Goal: Task Accomplishment & Management: Manage account settings

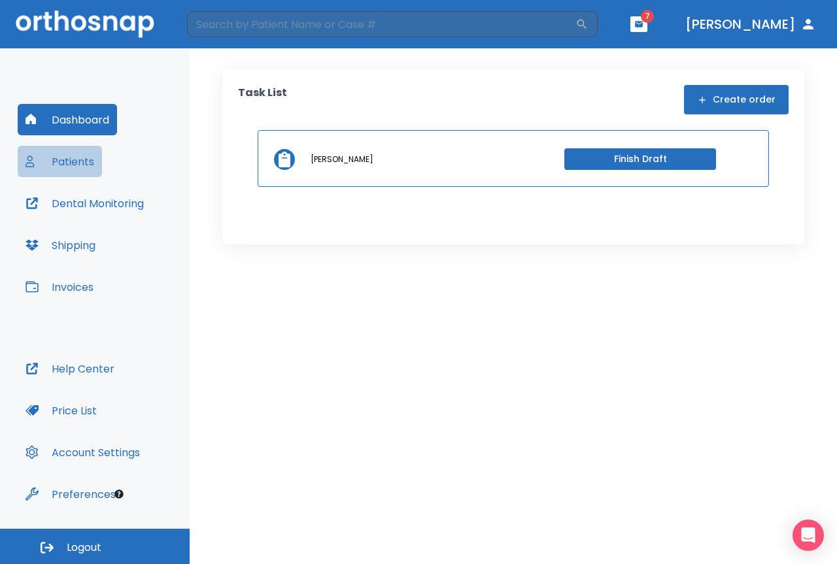
click at [86, 162] on button "Patients" at bounding box center [60, 161] width 84 height 31
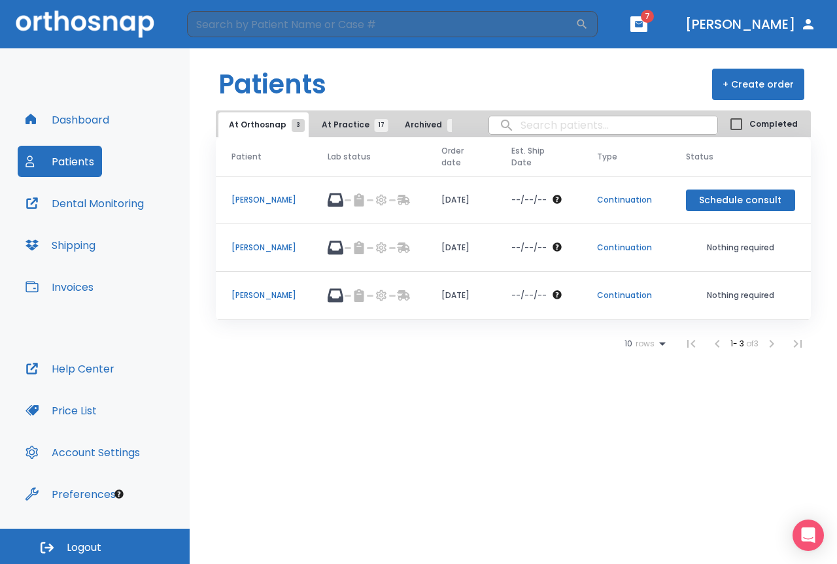
click at [254, 244] on p "[PERSON_NAME]" at bounding box center [263, 248] width 65 height 12
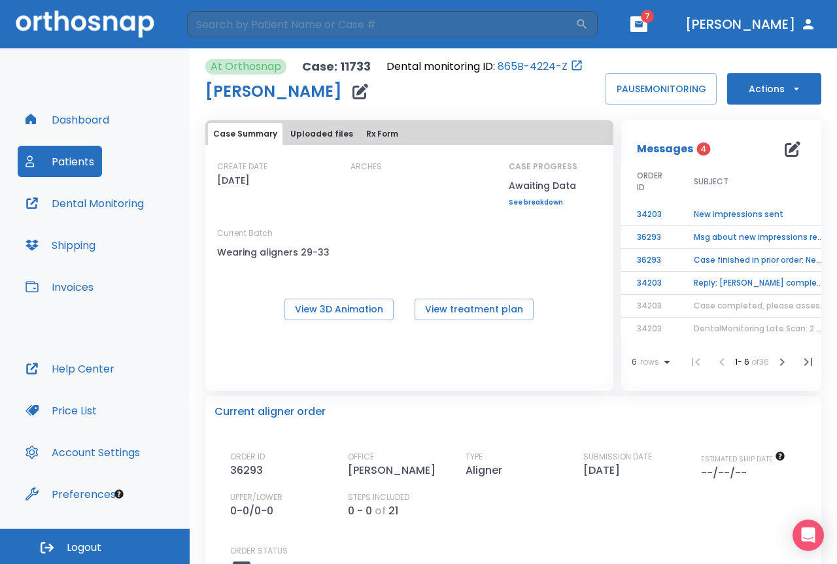
click at [722, 212] on td "New impressions sent" at bounding box center [759, 214] width 163 height 23
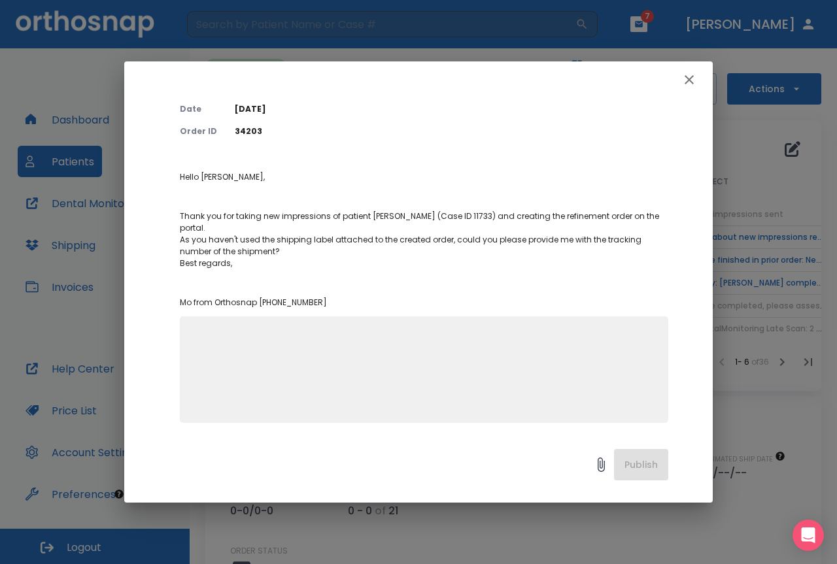
scroll to position [69, 0]
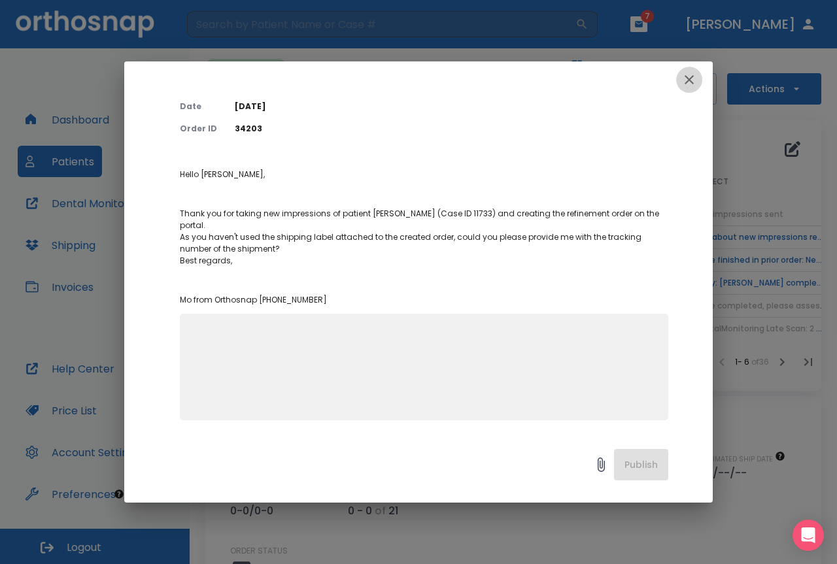
click at [688, 76] on icon "button" at bounding box center [689, 80] width 16 height 16
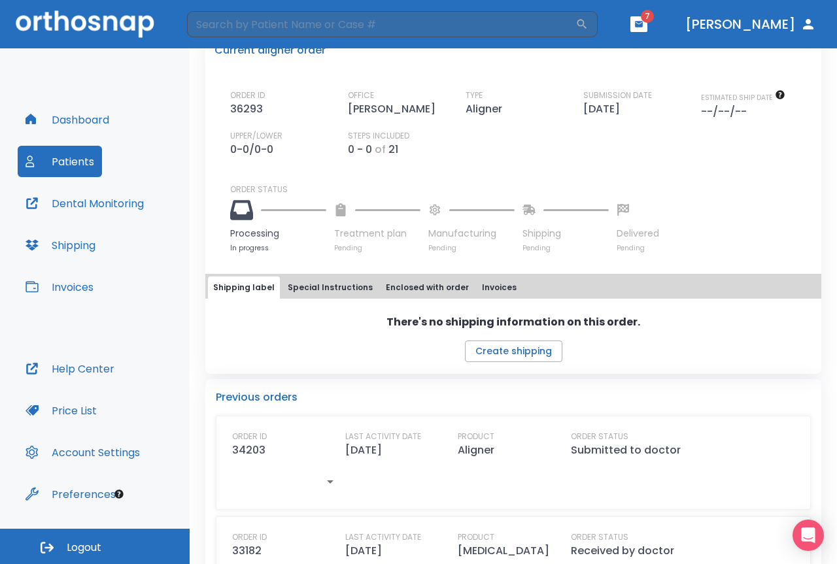
scroll to position [392, 0]
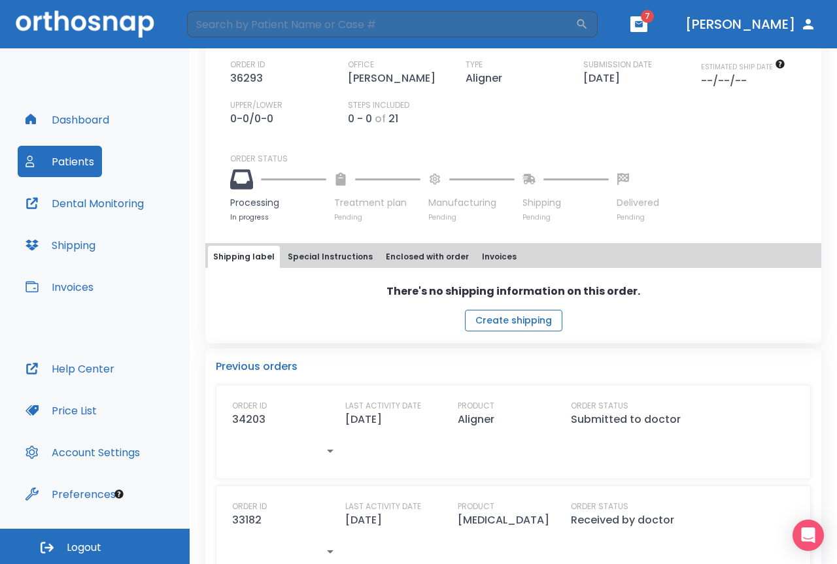
click at [510, 318] on button "Create shipping" at bounding box center [513, 321] width 97 height 22
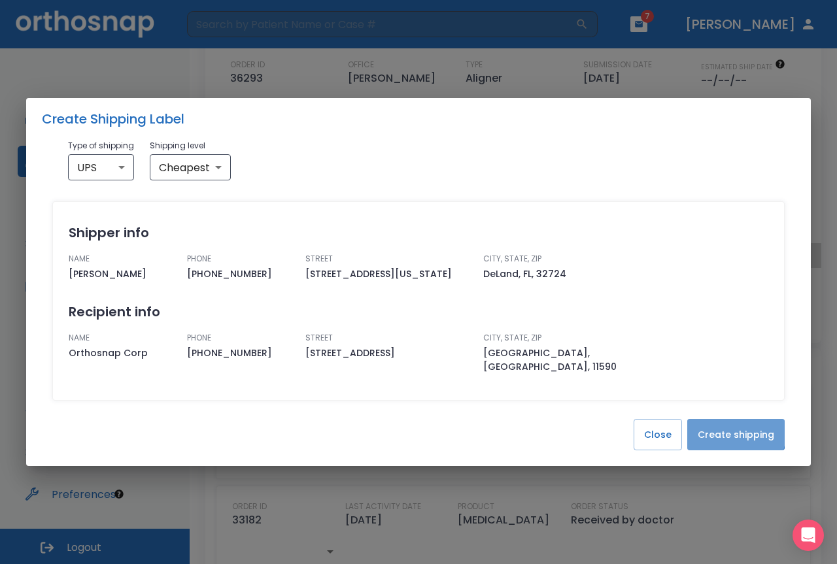
click at [718, 422] on button "Create shipping" at bounding box center [735, 434] width 97 height 31
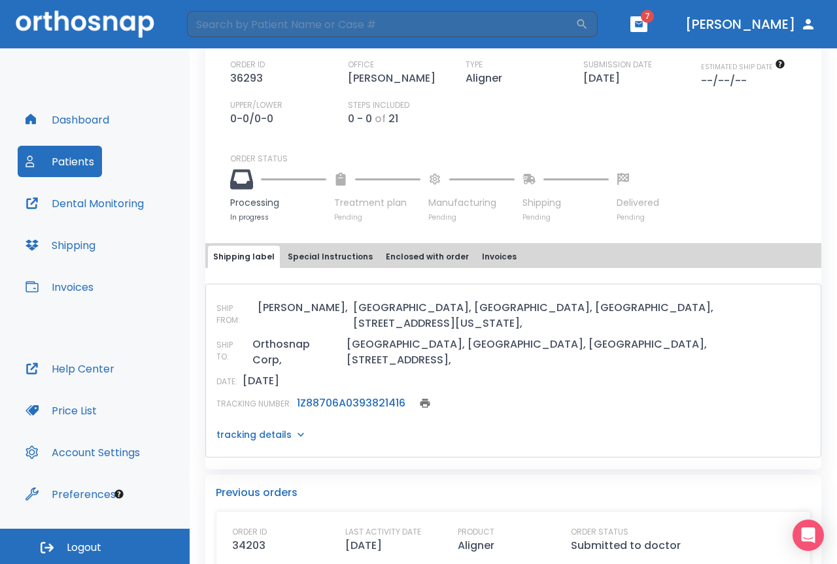
scroll to position [0, 0]
